Goal: Information Seeking & Learning: Learn about a topic

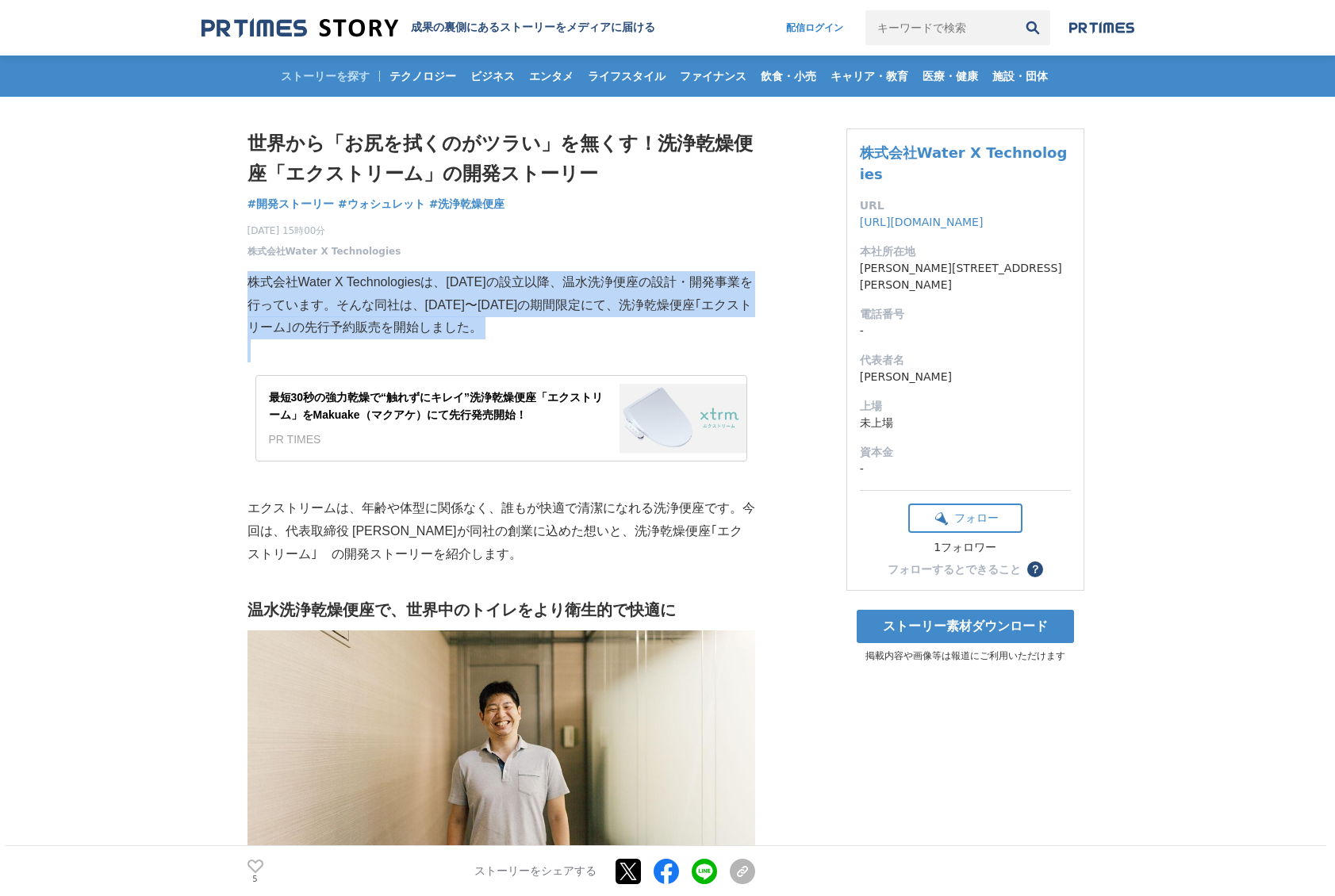
drag, startPoint x: 530, startPoint y: 275, endPoint x: 635, endPoint y: 353, distance: 130.8
click at [635, 353] on p at bounding box center [501, 351] width 508 height 23
drag, startPoint x: 633, startPoint y: 349, endPoint x: 475, endPoint y: 255, distance: 183.8
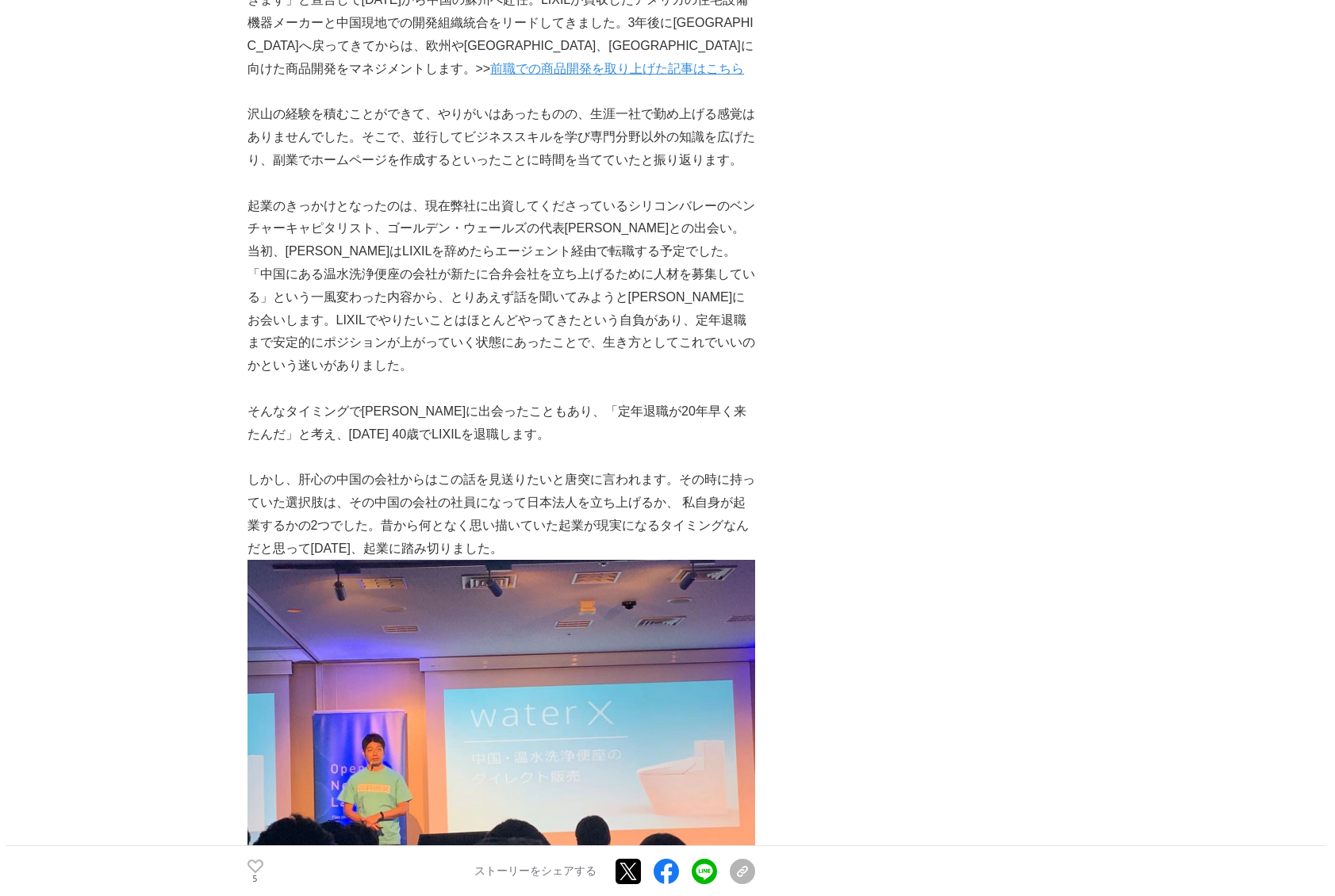
scroll to position [1438, 0]
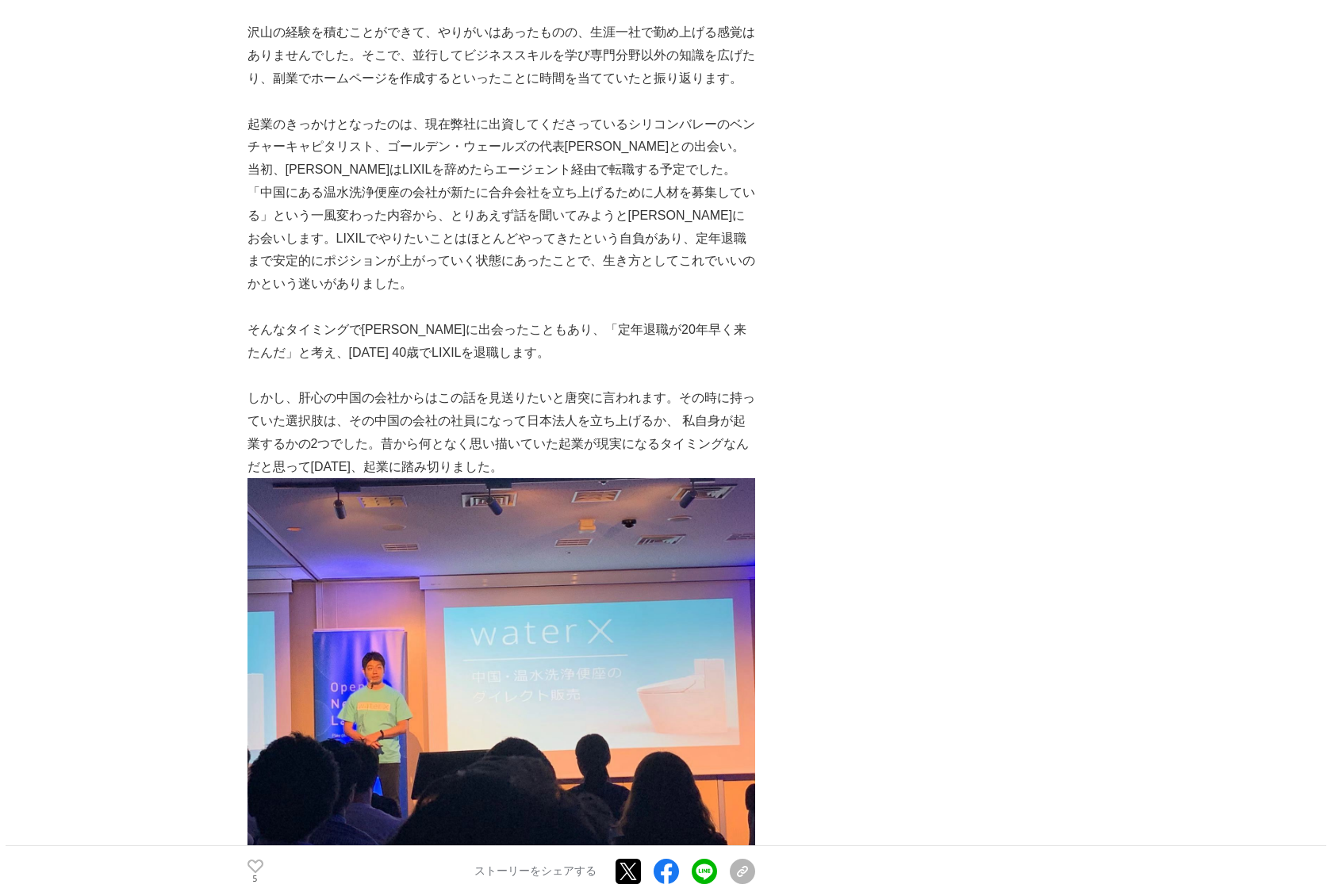
drag, startPoint x: 546, startPoint y: 440, endPoint x: 252, endPoint y: 219, distance: 367.8
drag, startPoint x: 244, startPoint y: 210, endPoint x: 535, endPoint y: 441, distance: 371.5
click at [530, 392] on p "しかし、肝心の中国の会社からはこの話を見送りたいと唐突に言われます。その時に持っていた選択肢は、その中国の会社の社員になって日本法人を立ち上げるか、 私自身が…" at bounding box center [501, 432] width 508 height 91
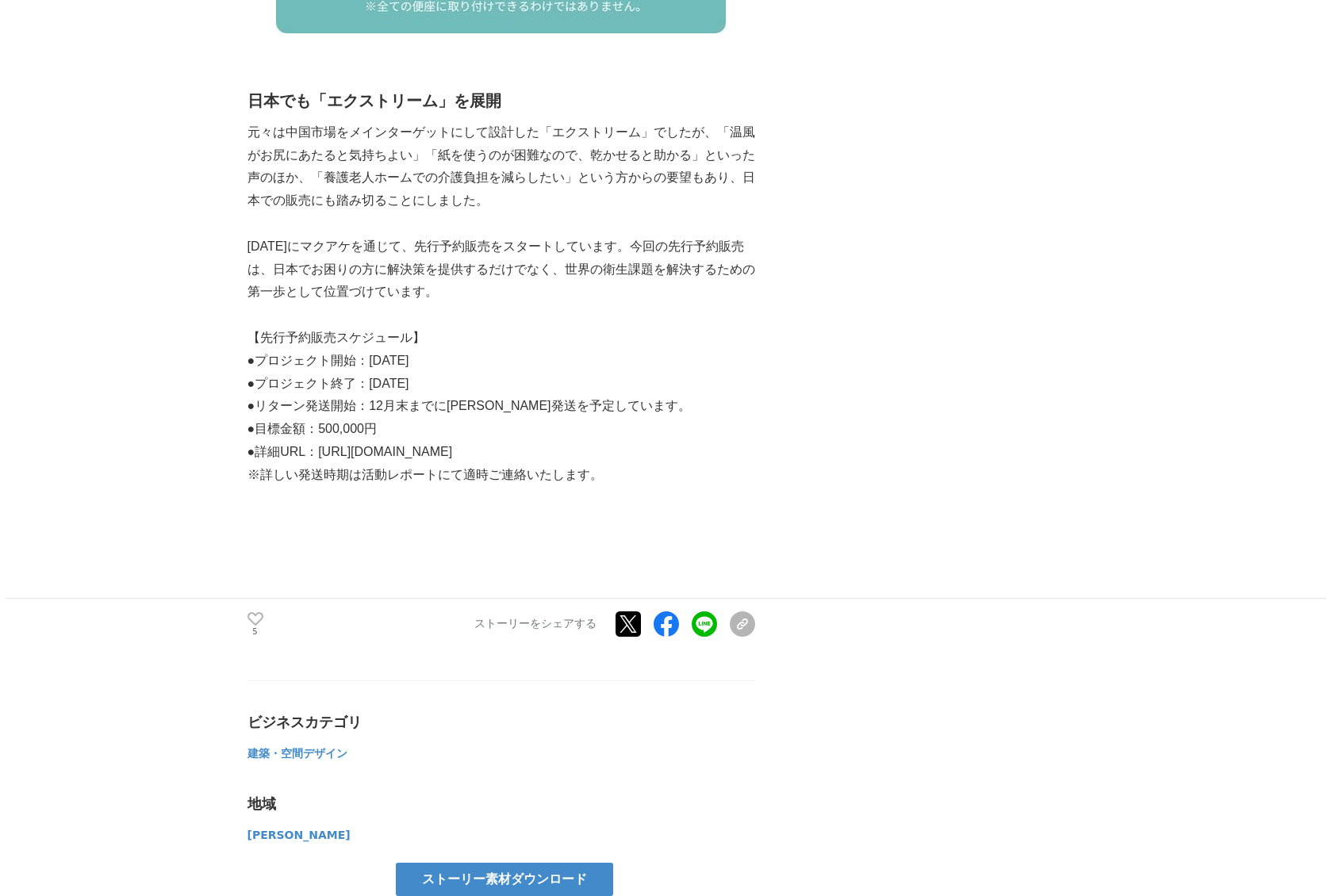
scroll to position [5659, 0]
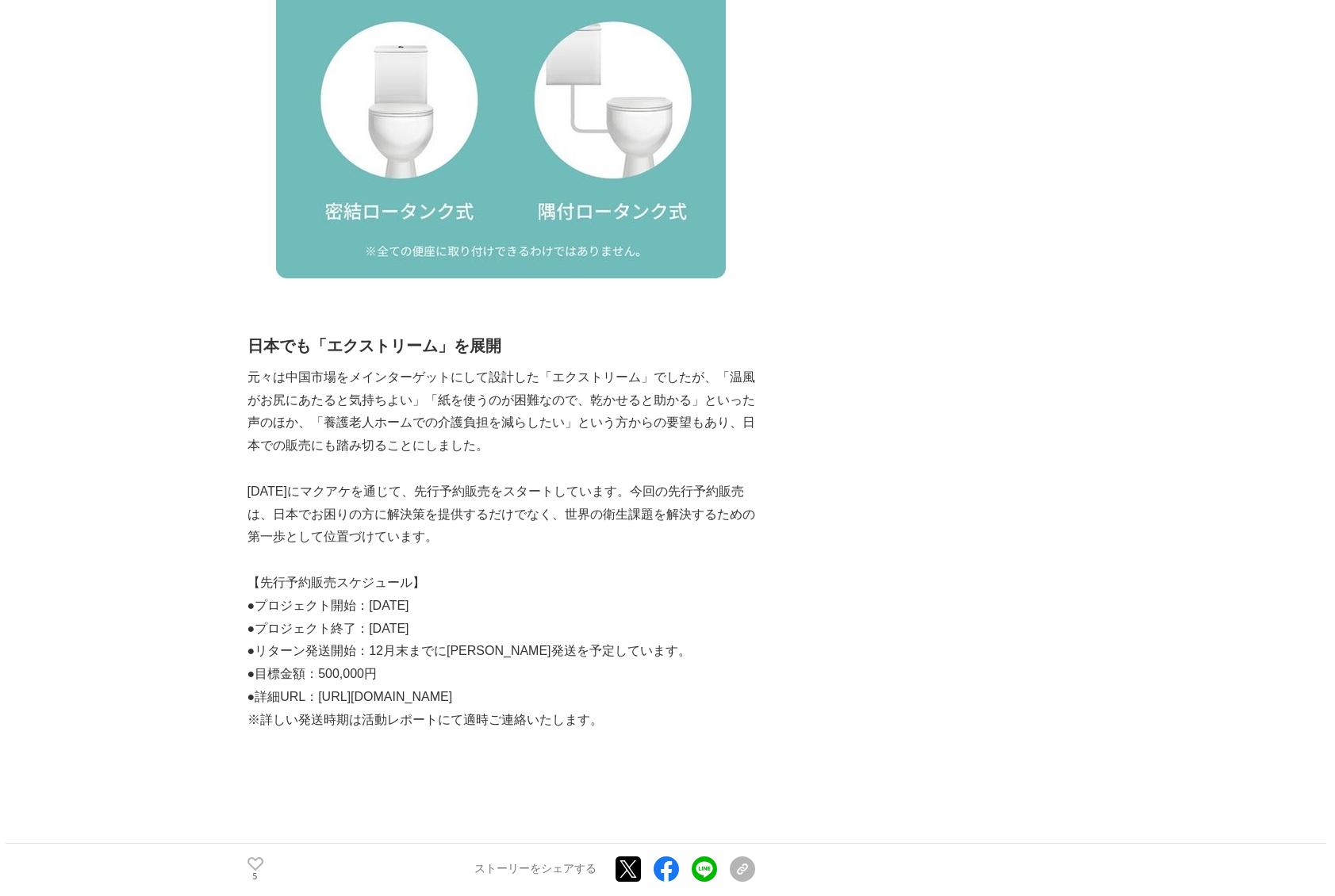
click at [390, 687] on p "●詳細URL：[URL][DOMAIN_NAME]" at bounding box center [501, 698] width 508 height 23
click at [341, 687] on p "●詳細URL：[URL][DOMAIN_NAME]" at bounding box center [501, 698] width 508 height 23
drag, startPoint x: 322, startPoint y: 675, endPoint x: 699, endPoint y: 678, distance: 377.0
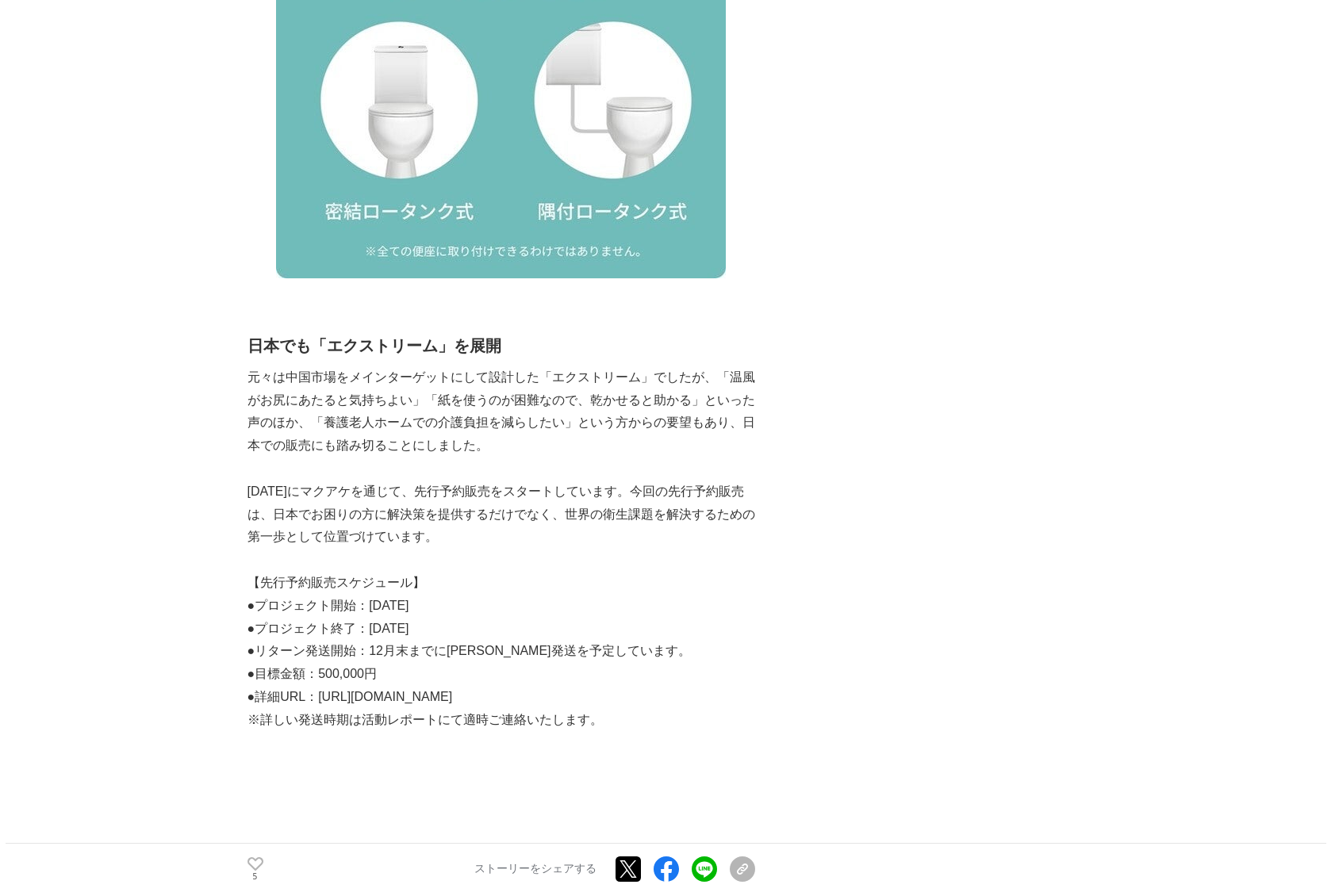
click at [699, 687] on p "●詳細URL：[URL][DOMAIN_NAME]" at bounding box center [501, 698] width 508 height 23
copy p "[URL][DOMAIN_NAME]"
